Goal: Information Seeking & Learning: Learn about a topic

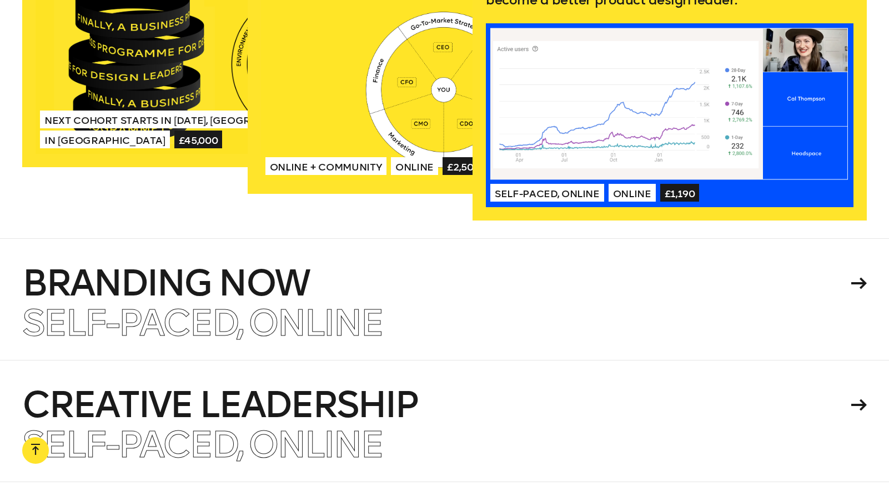
scroll to position [2419, 0]
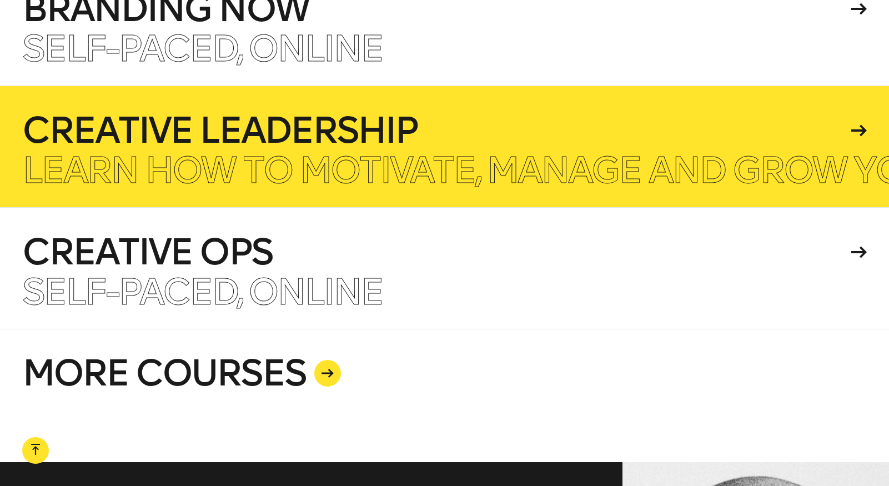
scroll to position [2690, 0]
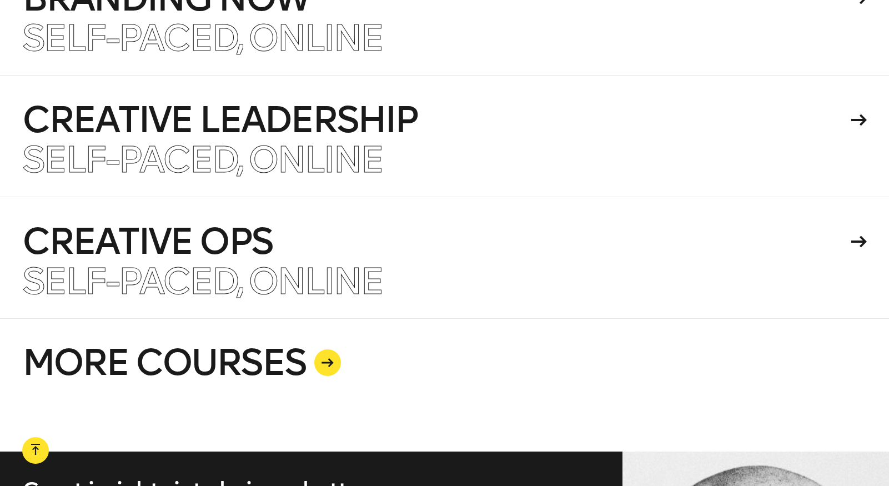
click at [308, 353] on link "MORE COURSES" at bounding box center [444, 384] width 845 height 133
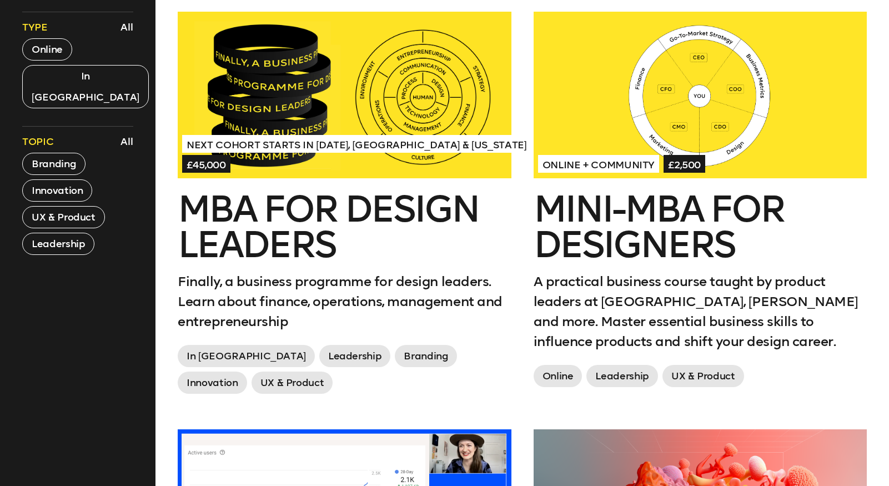
scroll to position [475, 0]
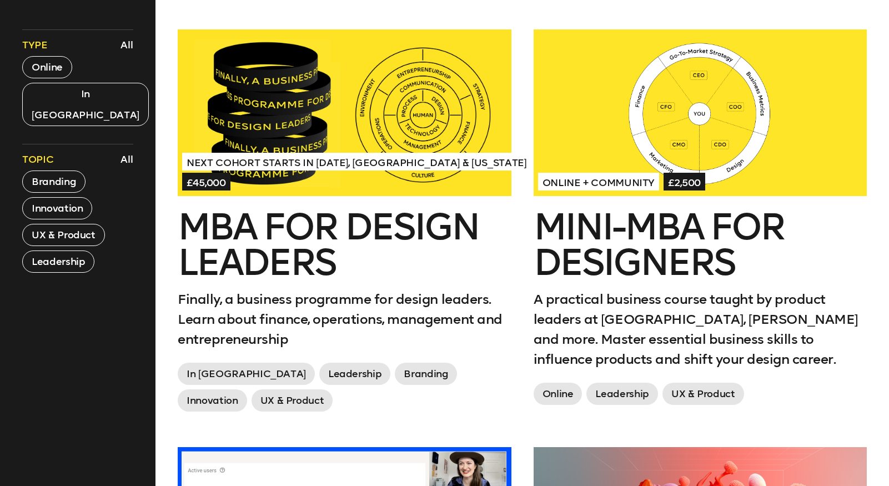
click at [329, 171] on div "Next Cohort Starts in July 2026, London & California £45,000" at bounding box center [344, 172] width 324 height 40
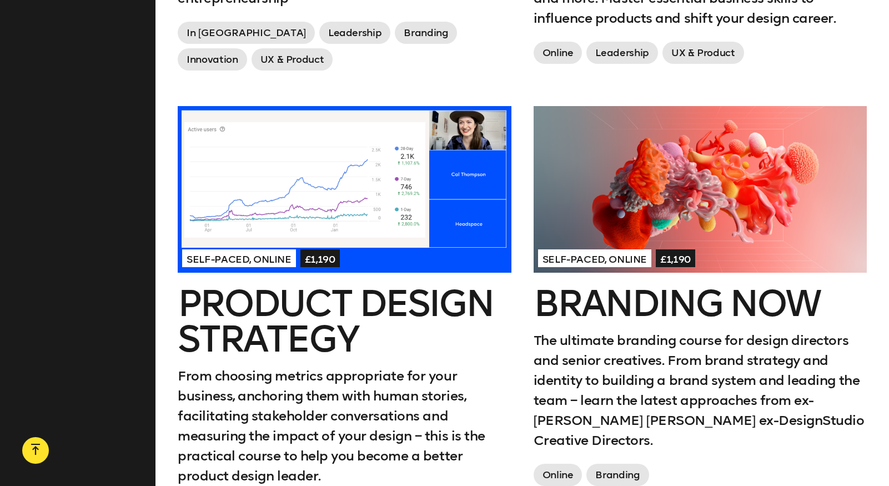
scroll to position [848, 0]
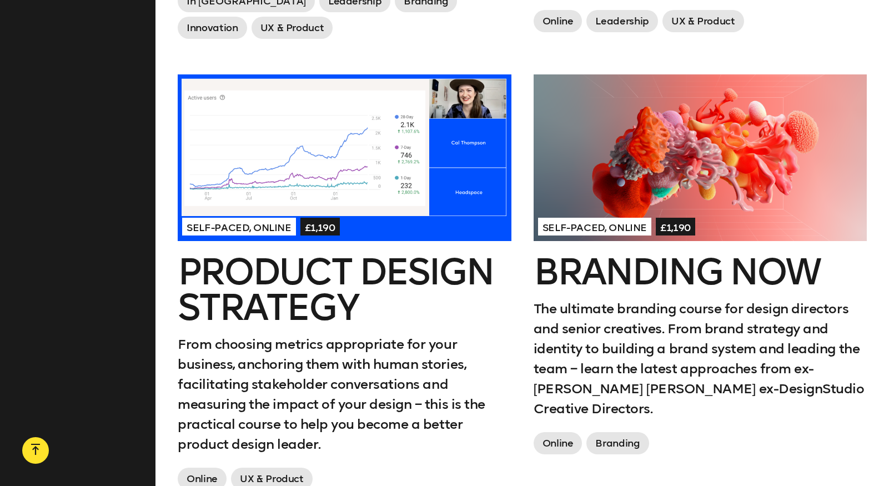
click at [430, 196] on div at bounding box center [344, 157] width 333 height 167
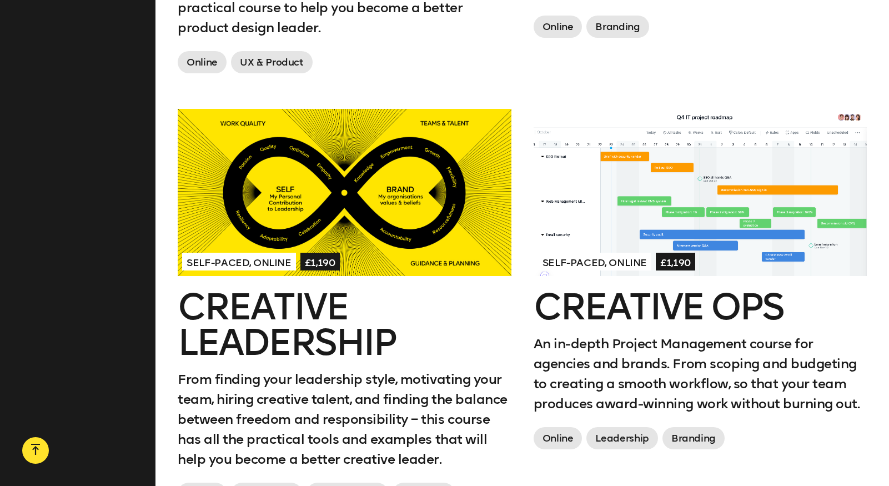
scroll to position [1281, 0]
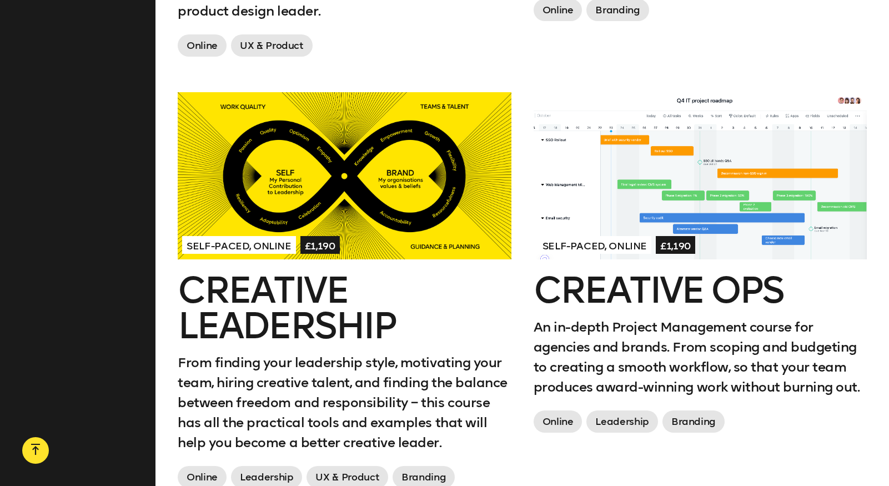
click at [691, 188] on div at bounding box center [700, 175] width 333 height 167
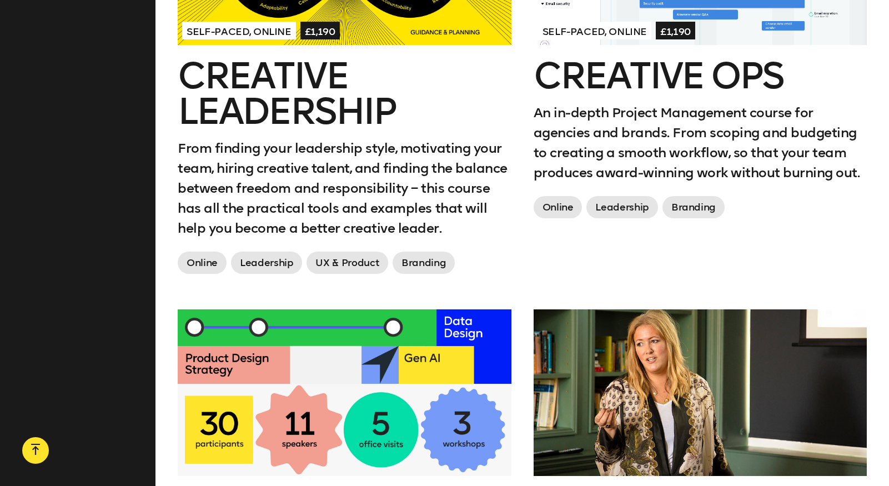
scroll to position [1584, 0]
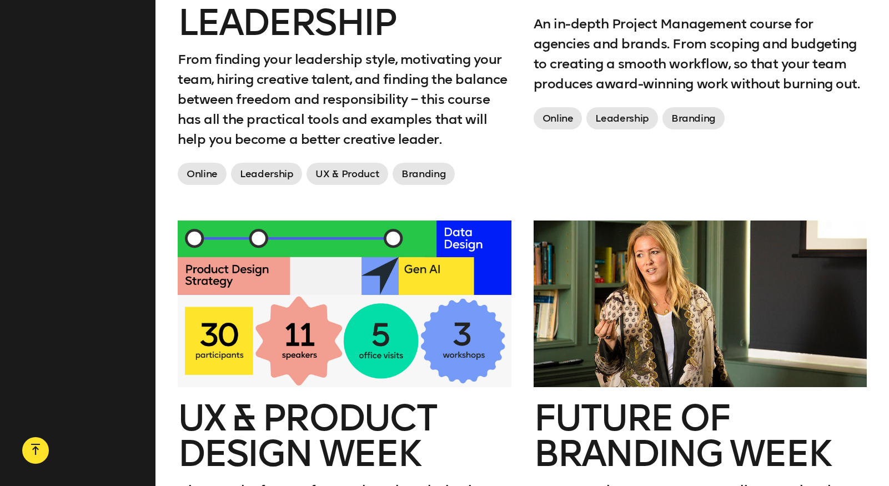
click at [348, 294] on div at bounding box center [344, 303] width 333 height 167
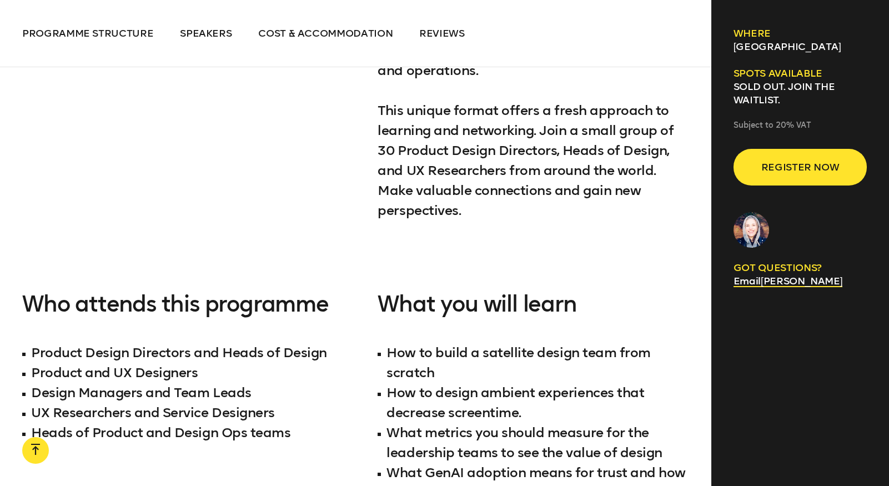
scroll to position [974, 0]
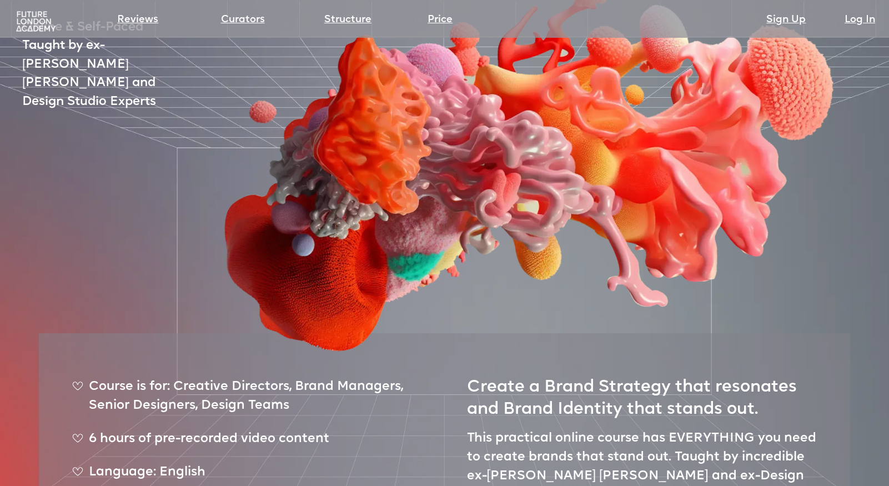
scroll to position [338, 0]
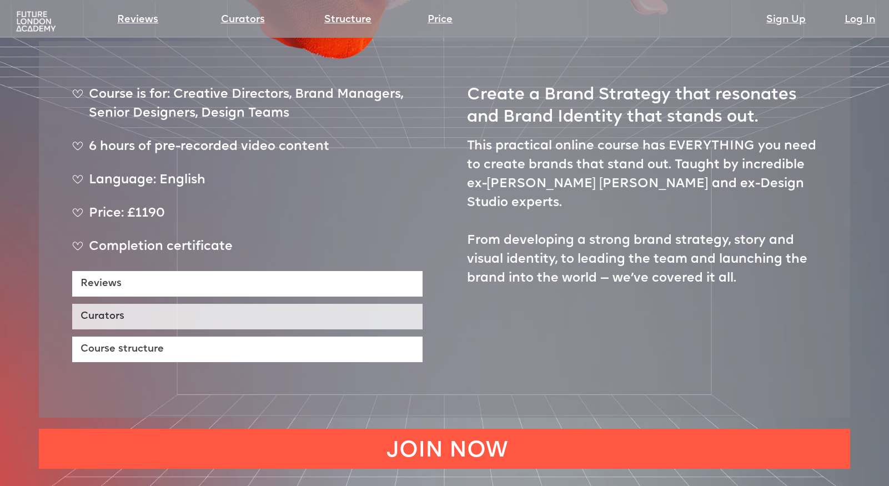
click at [154, 304] on link "Curators" at bounding box center [247, 317] width 350 height 26
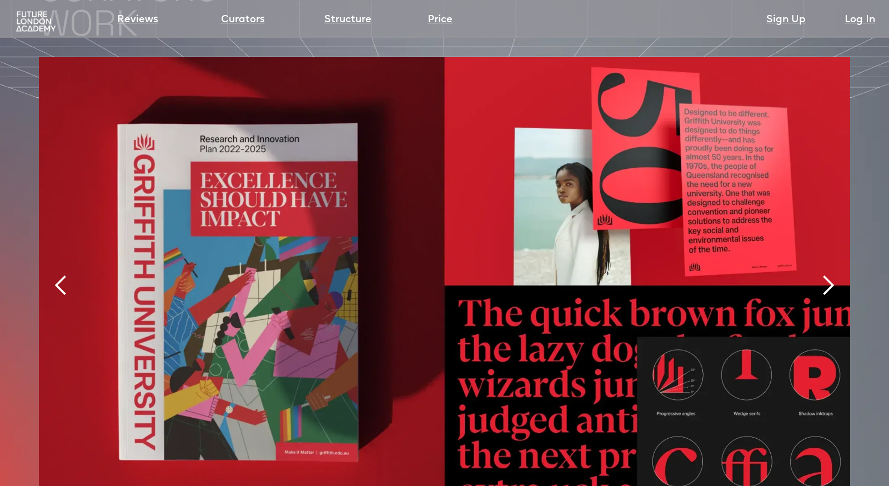
scroll to position [2412, 0]
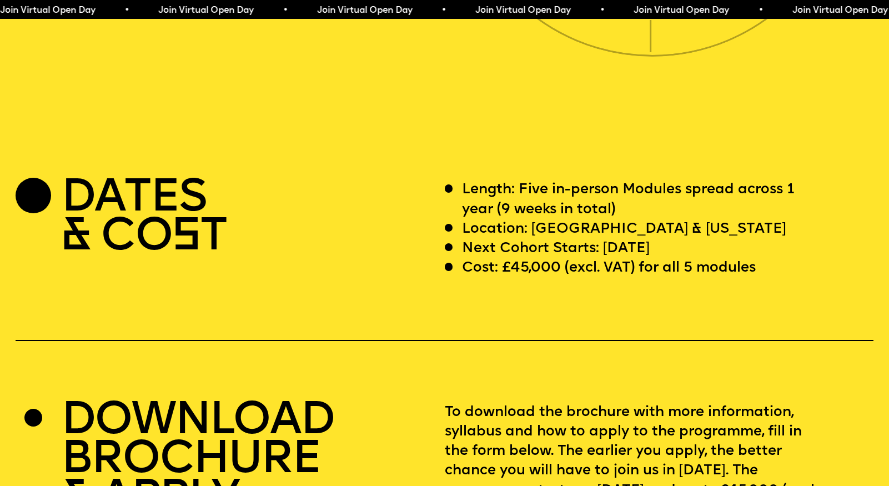
scroll to position [3522, 0]
drag, startPoint x: 651, startPoint y: 249, endPoint x: 768, endPoint y: 247, distance: 116.7
click at [768, 259] on div "Cost: £45,000 (excl. VAT) for all 5 modules" at bounding box center [633, 268] width 376 height 19
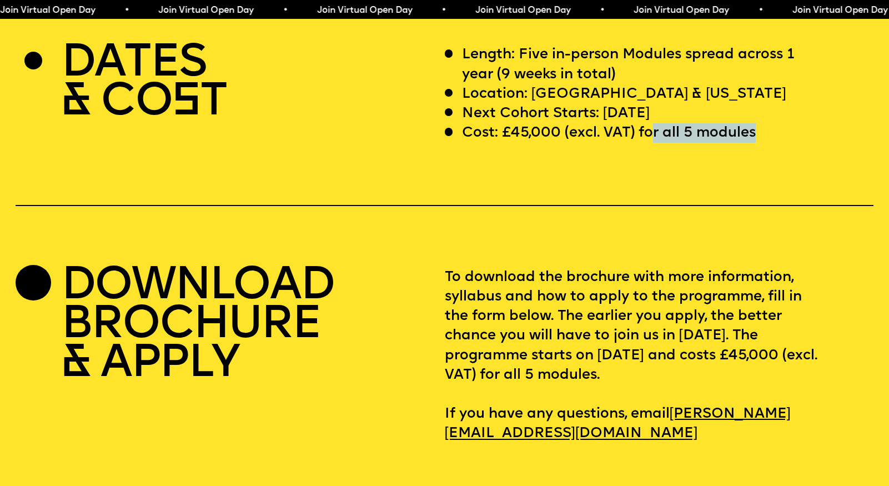
scroll to position [3606, 0]
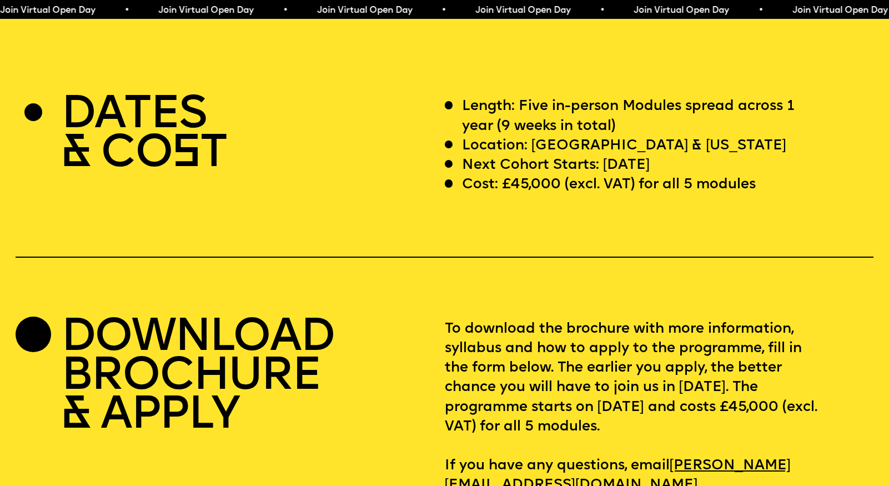
click at [540, 258] on div "DATES & CO S T Length: Five in-person Modules spread across 1 year (9 weeks in …" at bounding box center [444, 296] width 889 height 398
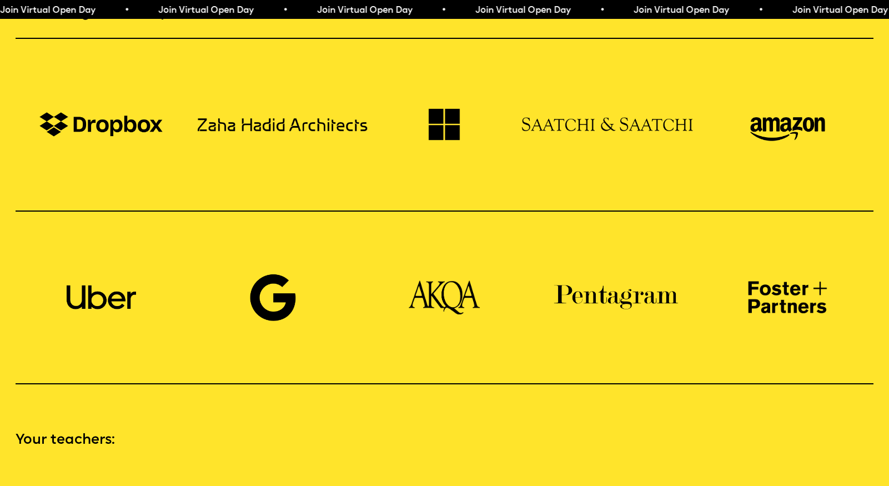
scroll to position [0, 0]
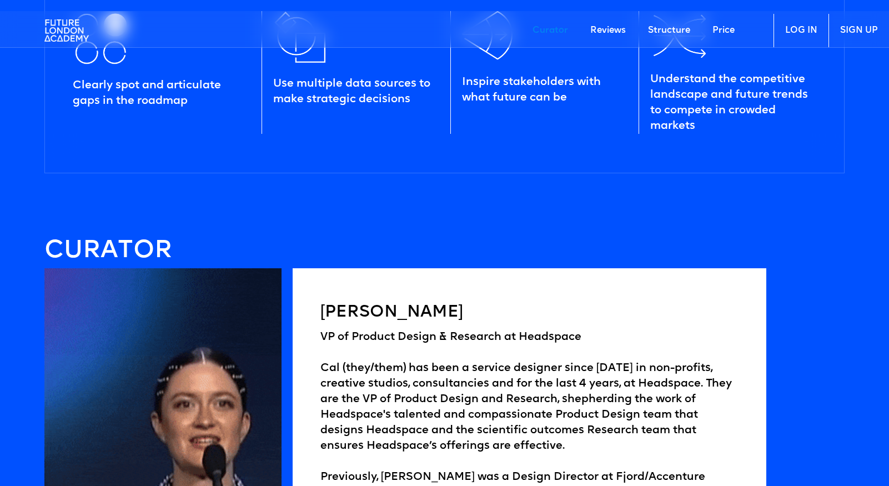
scroll to position [1988, 0]
